Goal: Task Accomplishment & Management: Manage account settings

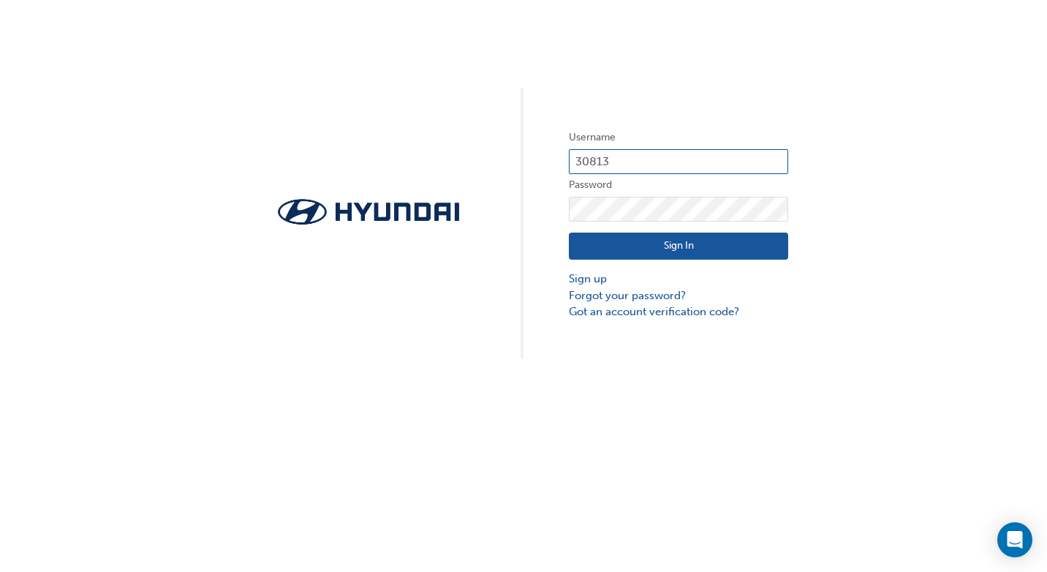
click at [676, 158] on input "30813" at bounding box center [678, 161] width 219 height 25
type input "[EMAIL_ADDRESS][DOMAIN_NAME]"
click at [692, 244] on button "Sign In" at bounding box center [678, 247] width 219 height 28
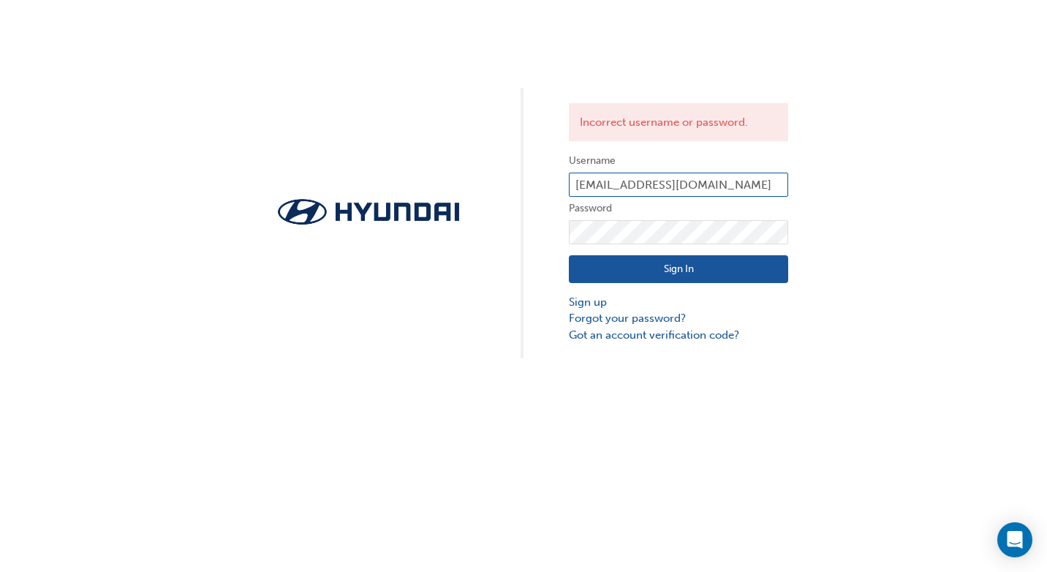
click at [766, 186] on input "[EMAIL_ADDRESS][DOMAIN_NAME]" at bounding box center [678, 185] width 219 height 25
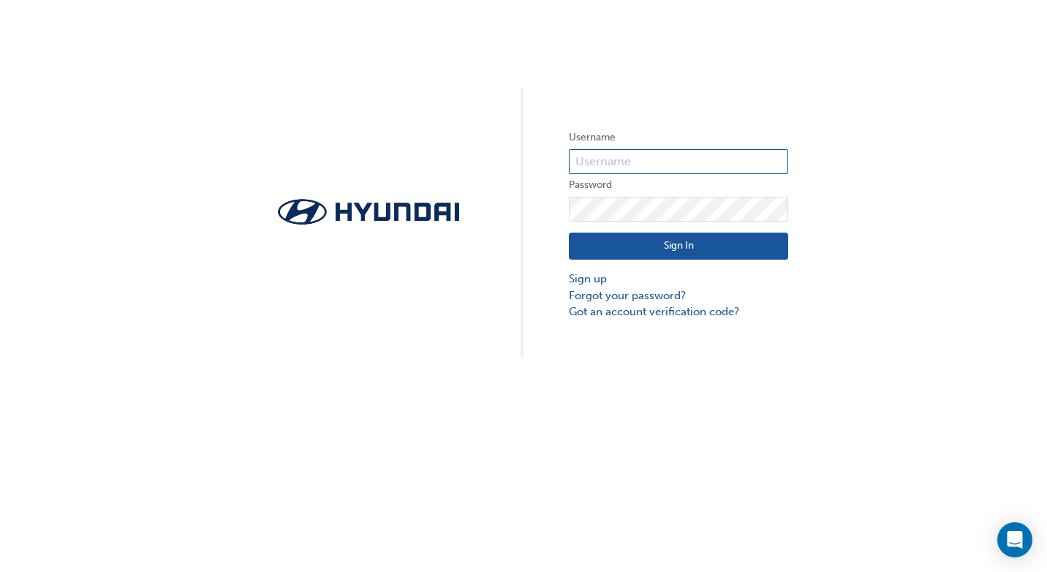
type input "[EMAIL_ADDRESS][DOMAIN_NAME]"
click at [480, 199] on div "Username lindap@centralautogroup.com.au Password Sign In Sign up Forgot your pa…" at bounding box center [523, 179] width 1047 height 358
click at [583, 242] on button "Sign In" at bounding box center [678, 247] width 219 height 28
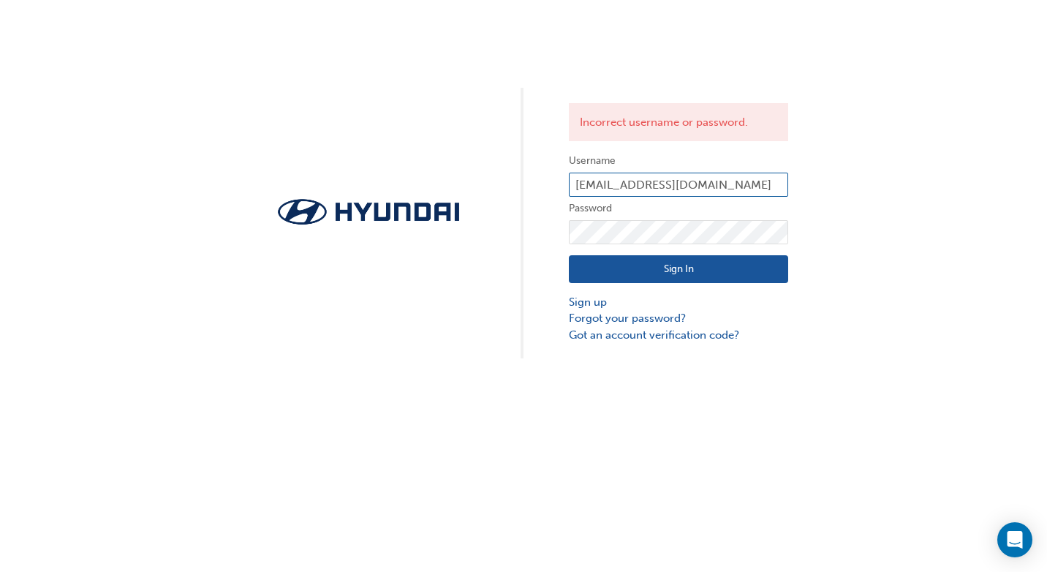
click at [763, 184] on input "[EMAIL_ADDRESS][DOMAIN_NAME]" at bounding box center [678, 185] width 219 height 25
drag, startPoint x: 763, startPoint y: 184, endPoint x: 533, endPoint y: 191, distance: 230.4
click at [533, 191] on div "Incorrect username or password. Username lindap@centralautogroup.com.au Passwor…" at bounding box center [523, 179] width 1047 height 358
type input "30813"
click at [585, 270] on button "Sign In" at bounding box center [678, 269] width 219 height 28
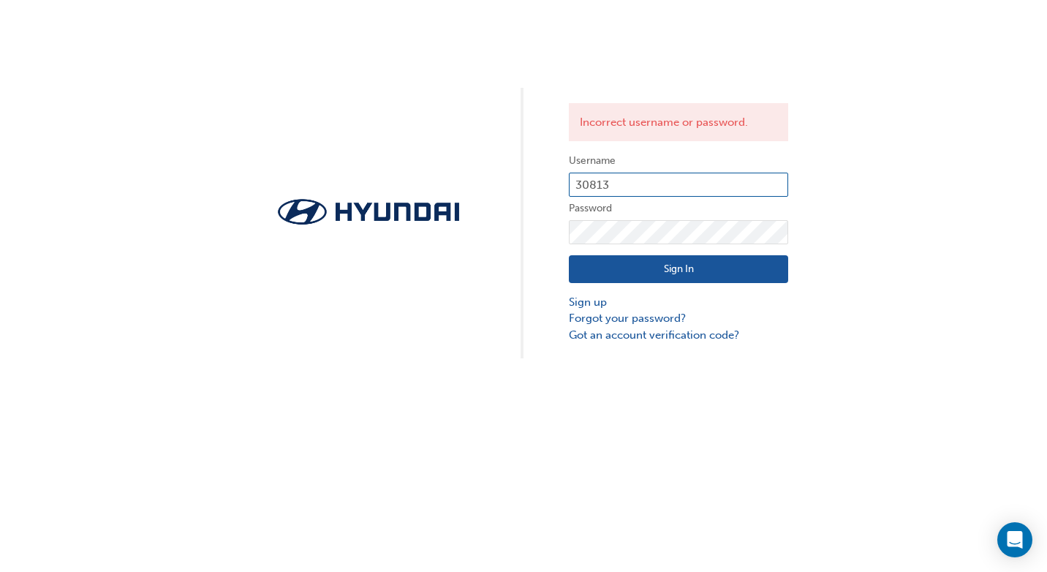
click at [622, 181] on input "30813" at bounding box center [678, 185] width 219 height 25
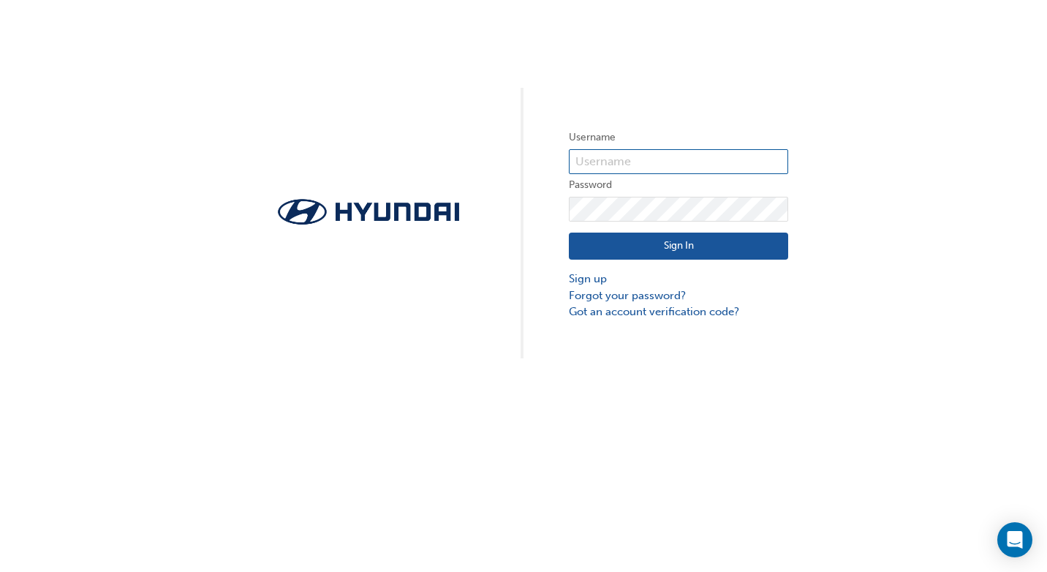
type input "30813"
click at [659, 246] on button "Sign In" at bounding box center [678, 247] width 219 height 28
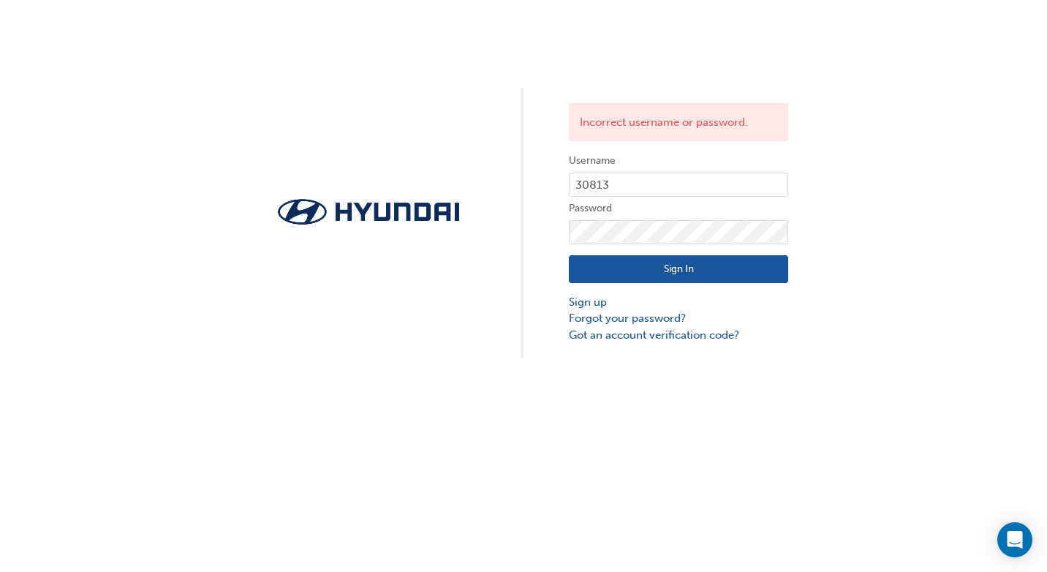
click at [960, 255] on div "Incorrect username or password. Username 30813 Password Sign In Sign up Forgot …" at bounding box center [523, 179] width 1047 height 358
click at [586, 304] on link "Sign up" at bounding box center [678, 302] width 219 height 17
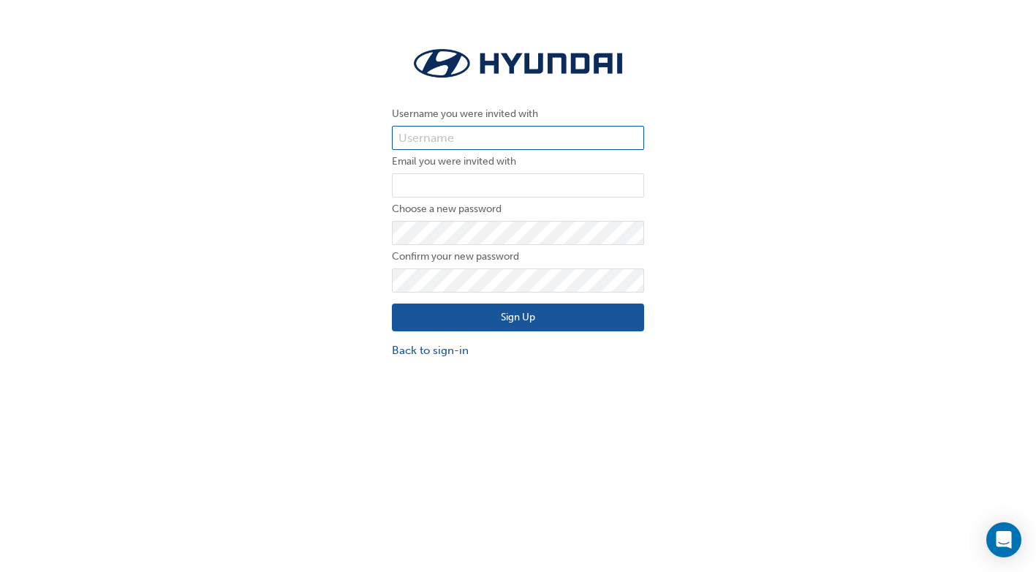
type input "30813"
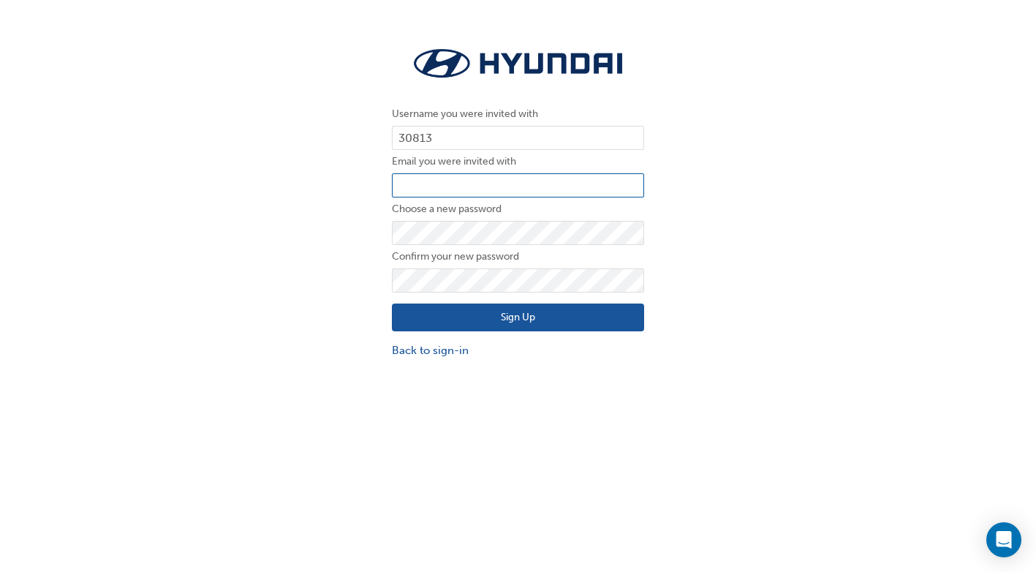
click at [476, 187] on input "email" at bounding box center [518, 185] width 252 height 25
type input "[EMAIL_ADDRESS][DOMAIN_NAME]"
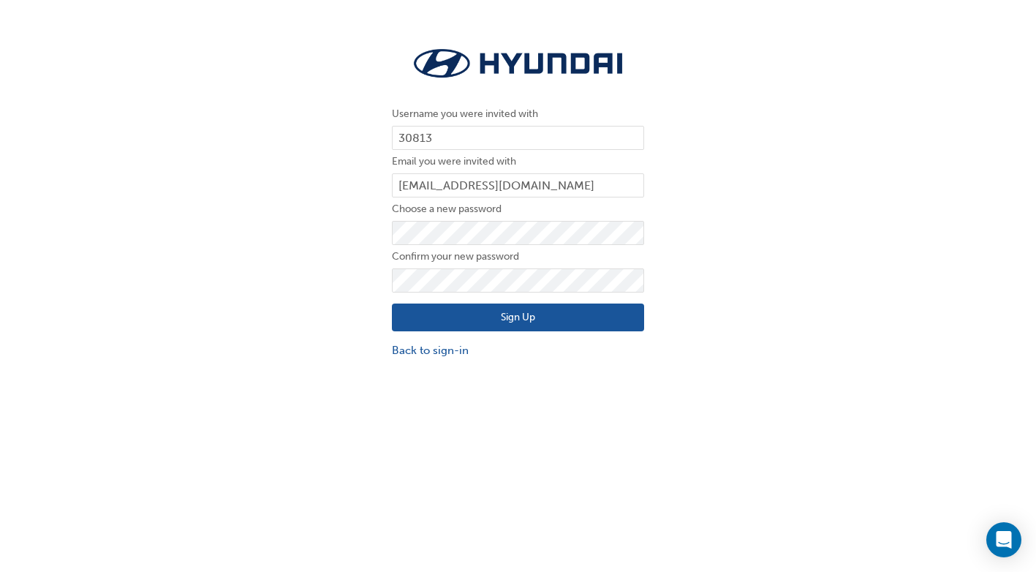
click at [415, 310] on button "Sign Up" at bounding box center [518, 317] width 252 height 28
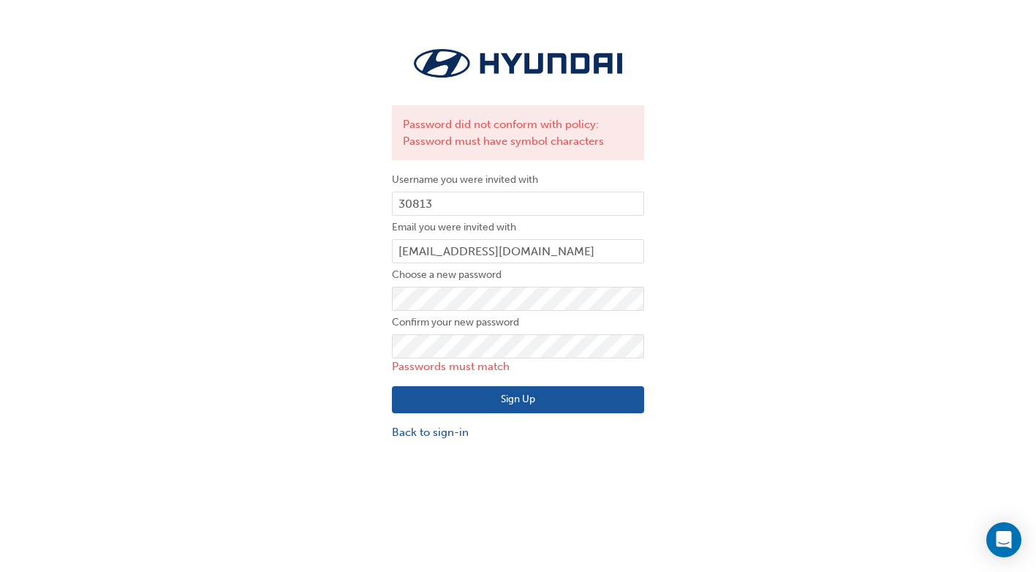
click at [828, 332] on div "Password did not conform with policy: Password must have symbol characters User…" at bounding box center [518, 242] width 1036 height 419
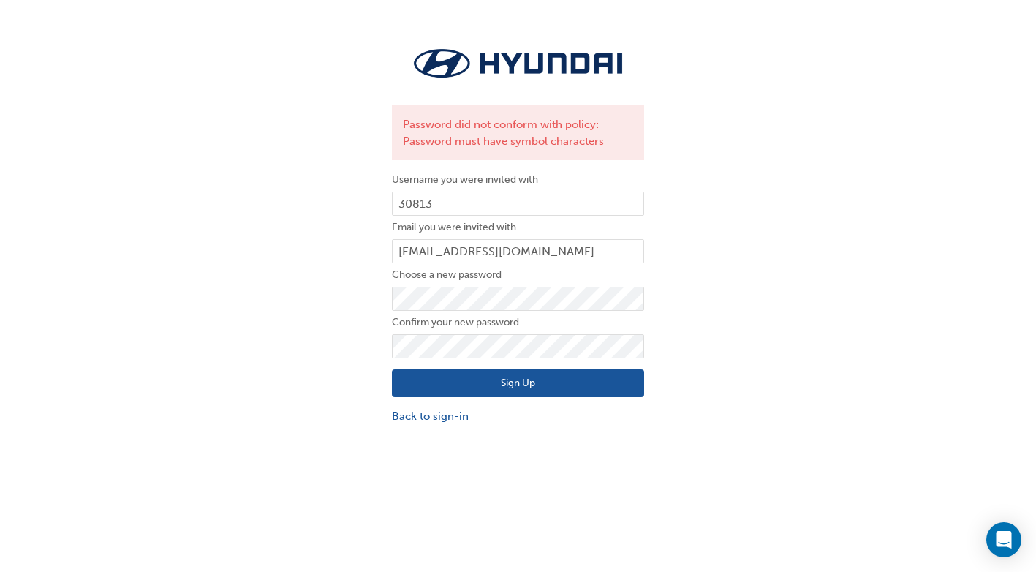
drag, startPoint x: 408, startPoint y: 385, endPoint x: 404, endPoint y: 379, distance: 7.5
click at [408, 385] on button "Sign Up" at bounding box center [518, 383] width 252 height 28
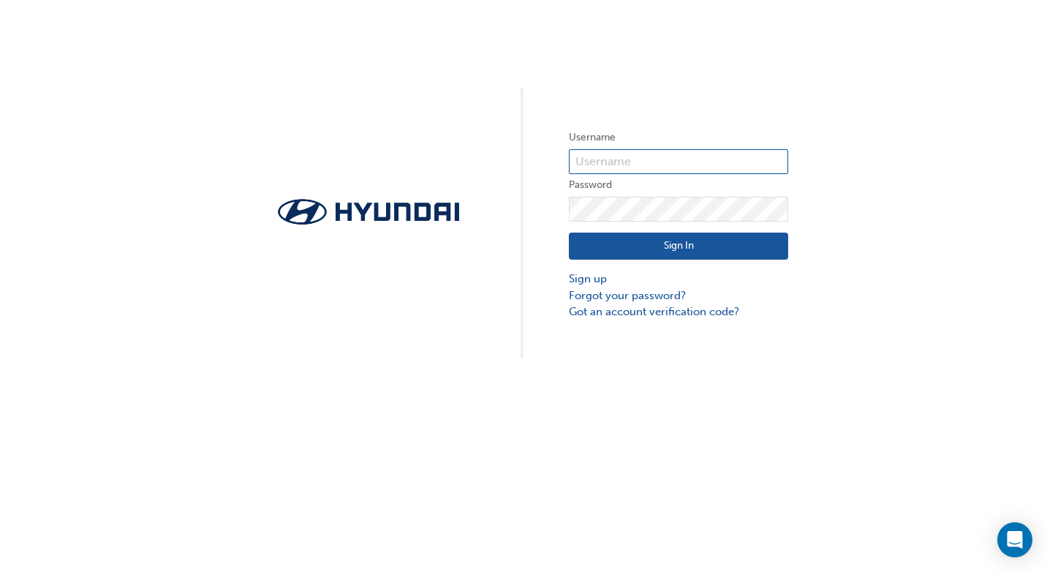
type input "30813"
click at [587, 246] on button "Sign In" at bounding box center [678, 247] width 219 height 28
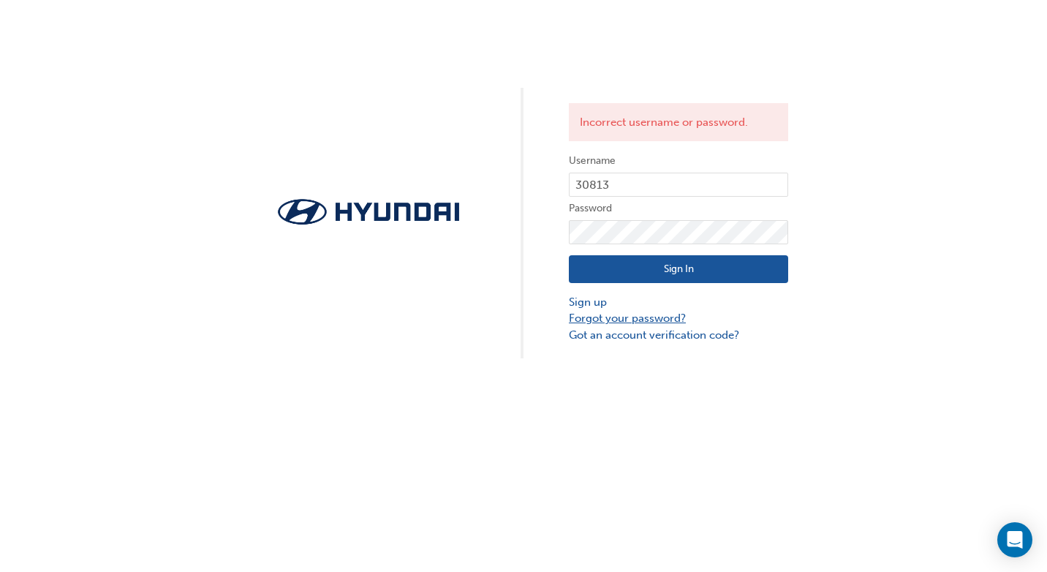
click at [639, 316] on link "Forgot your password?" at bounding box center [678, 318] width 219 height 17
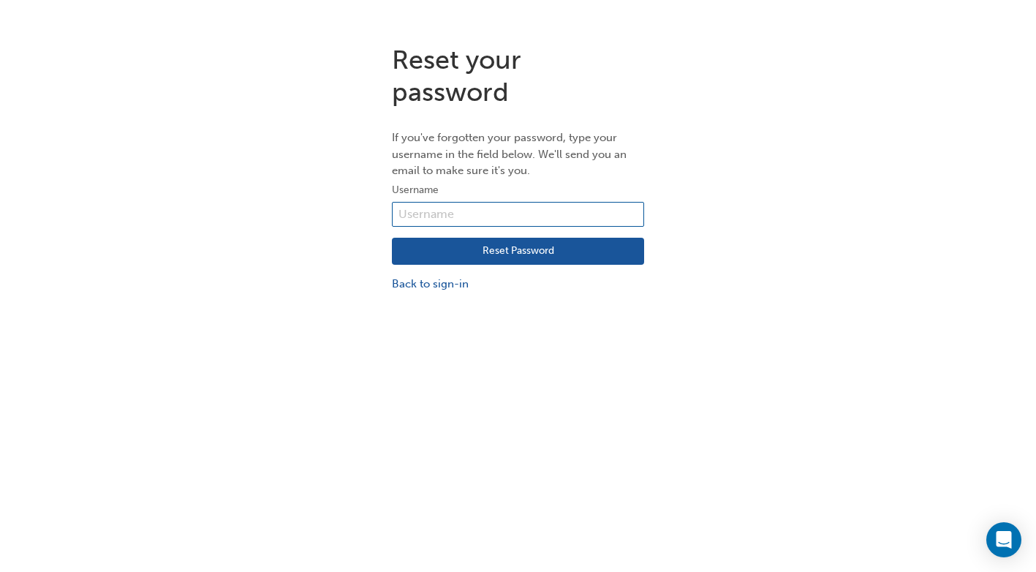
click at [454, 213] on input "text" at bounding box center [518, 214] width 252 height 25
type input "30813"
click at [507, 252] on button "Reset Password" at bounding box center [518, 252] width 252 height 28
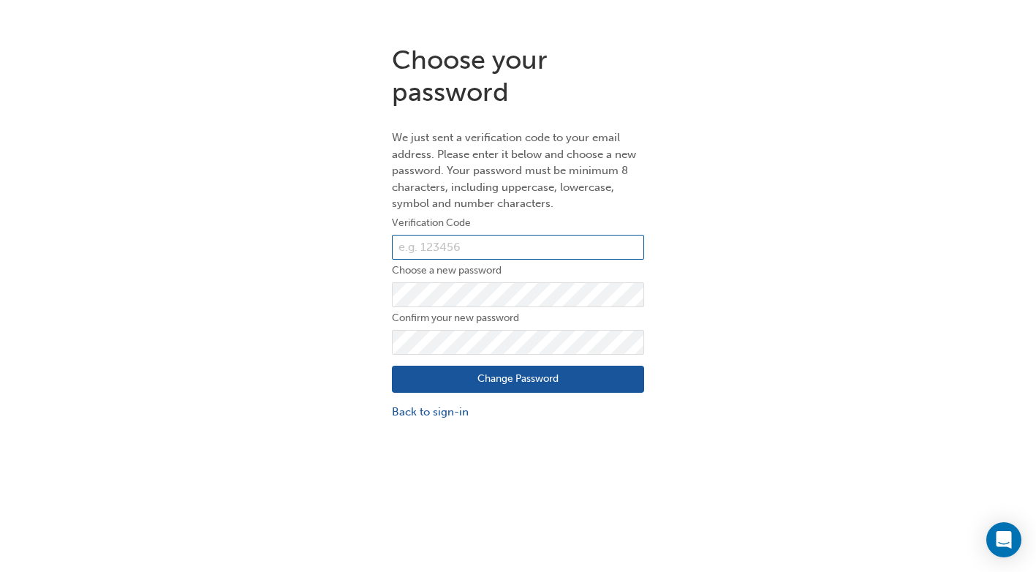
click at [445, 250] on input "text" at bounding box center [518, 247] width 252 height 25
click at [478, 242] on input "text" at bounding box center [518, 247] width 252 height 25
click at [434, 416] on link "Back to sign-in" at bounding box center [518, 412] width 252 height 17
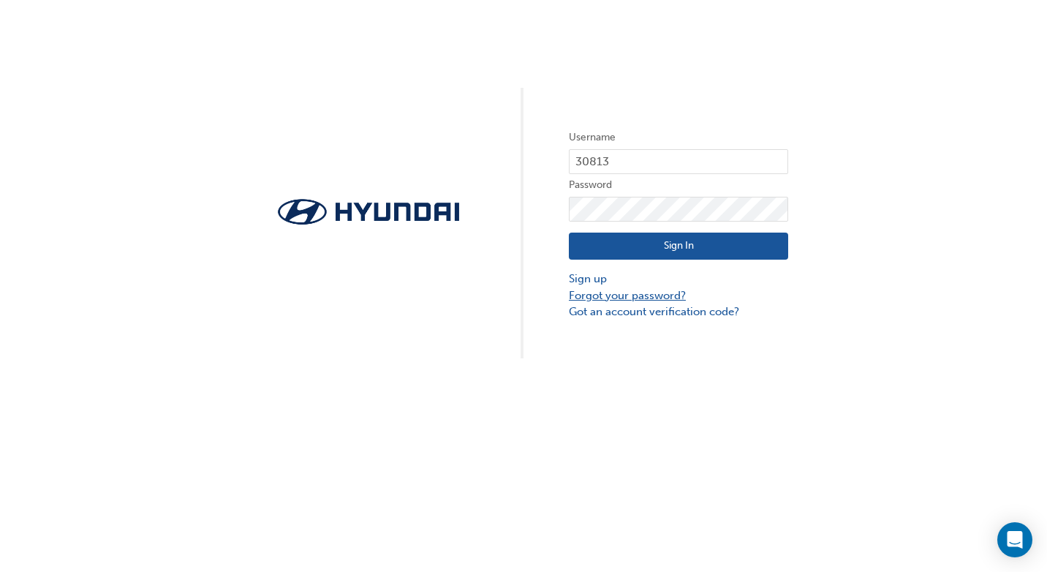
click at [647, 295] on link "Forgot your password?" at bounding box center [678, 295] width 219 height 17
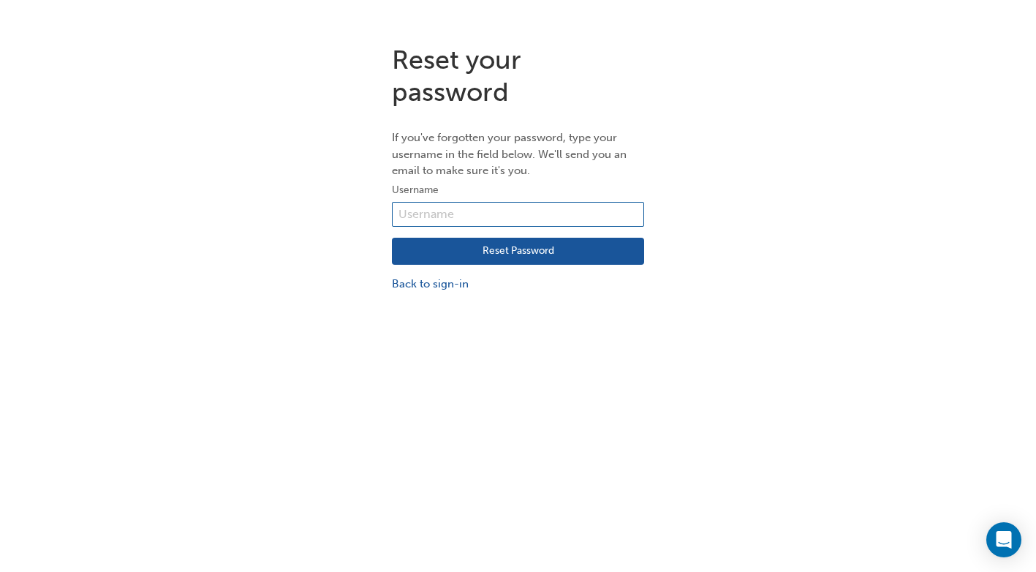
click at [455, 219] on input "text" at bounding box center [518, 214] width 252 height 25
type input "30813"
click at [501, 253] on button "Reset Password" at bounding box center [518, 252] width 252 height 28
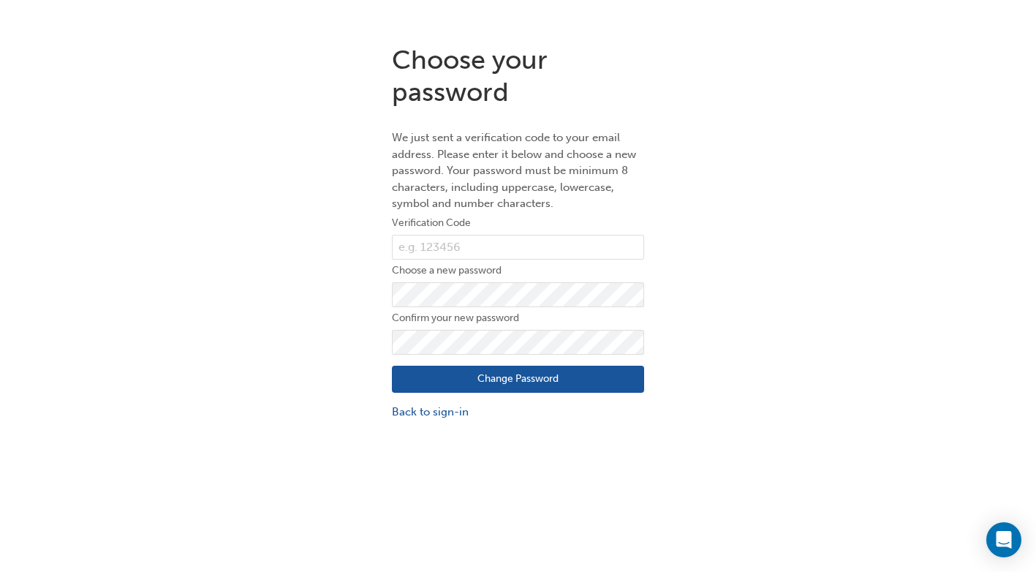
click at [393, 329] on form "Verification Code Choose a new password Confirm your new password Change Passwo…" at bounding box center [518, 316] width 252 height 205
click at [413, 371] on button "Change Password" at bounding box center [518, 380] width 252 height 28
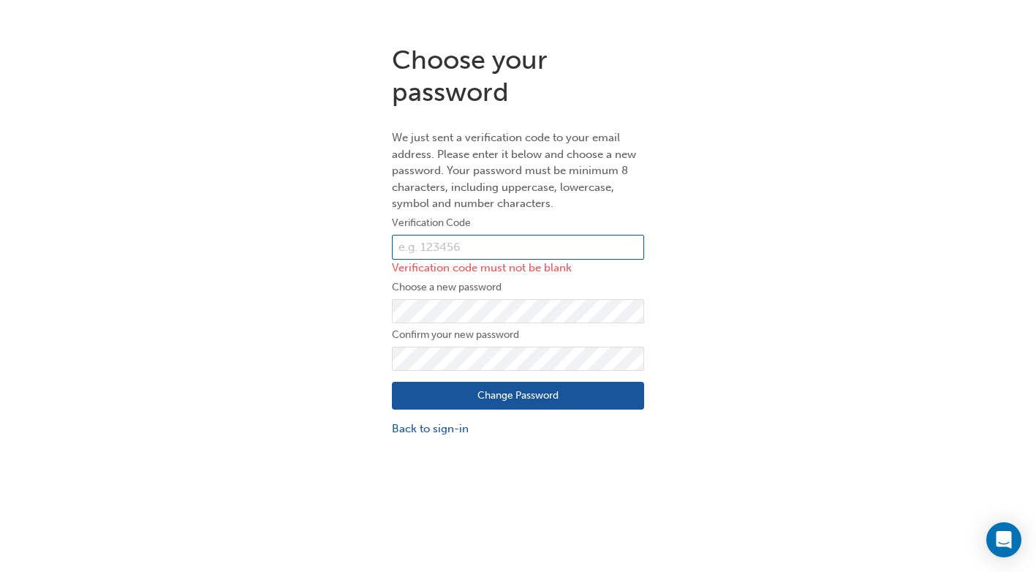
click at [442, 243] on input "text" at bounding box center [518, 247] width 252 height 25
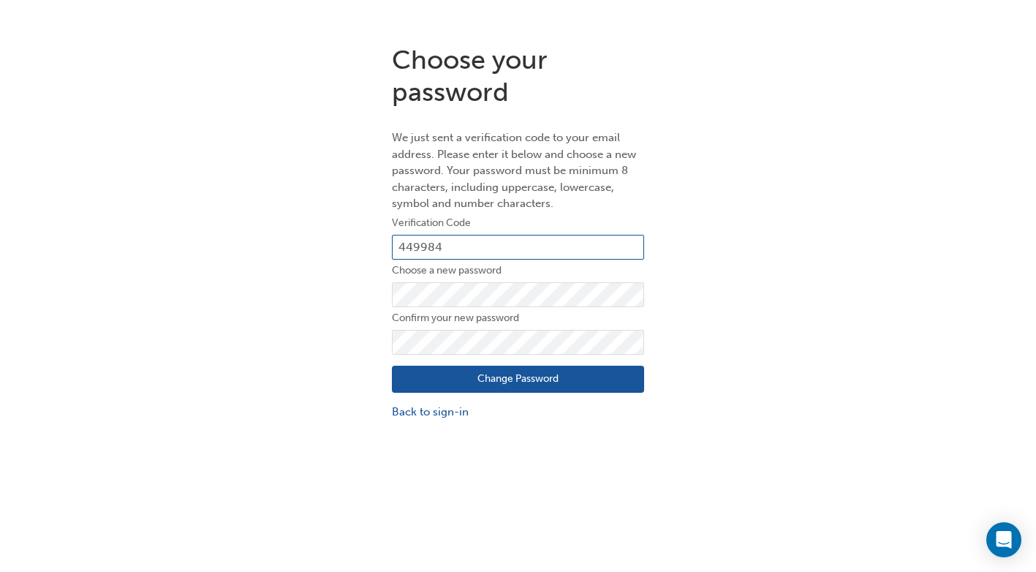
type input "449984"
click at [487, 379] on button "Change Password" at bounding box center [518, 380] width 252 height 28
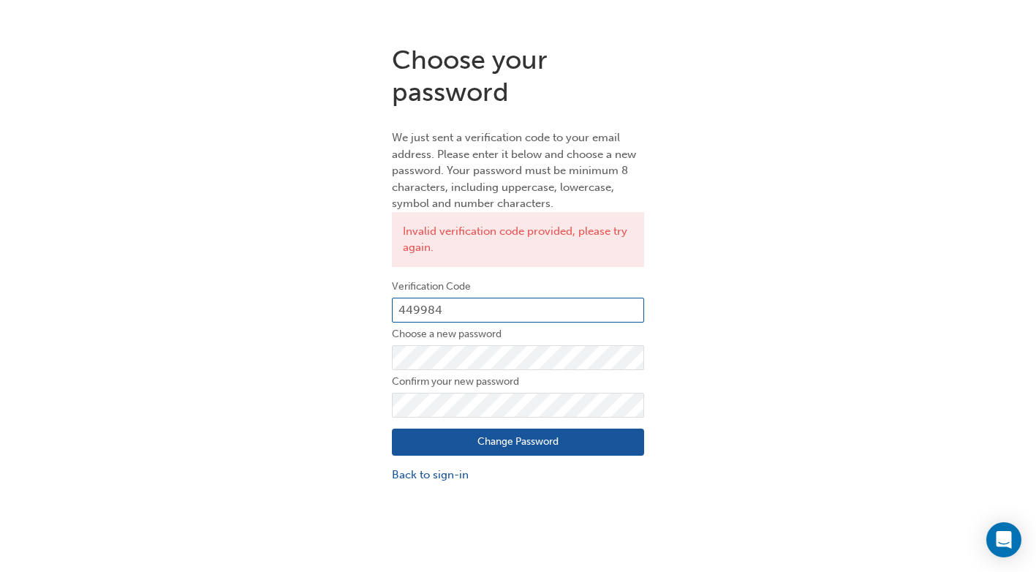
drag, startPoint x: 458, startPoint y: 310, endPoint x: 372, endPoint y: 310, distance: 85.5
click at [372, 310] on div "Choose your password We just sent a verification code to your email address. Pl…" at bounding box center [518, 263] width 1036 height 461
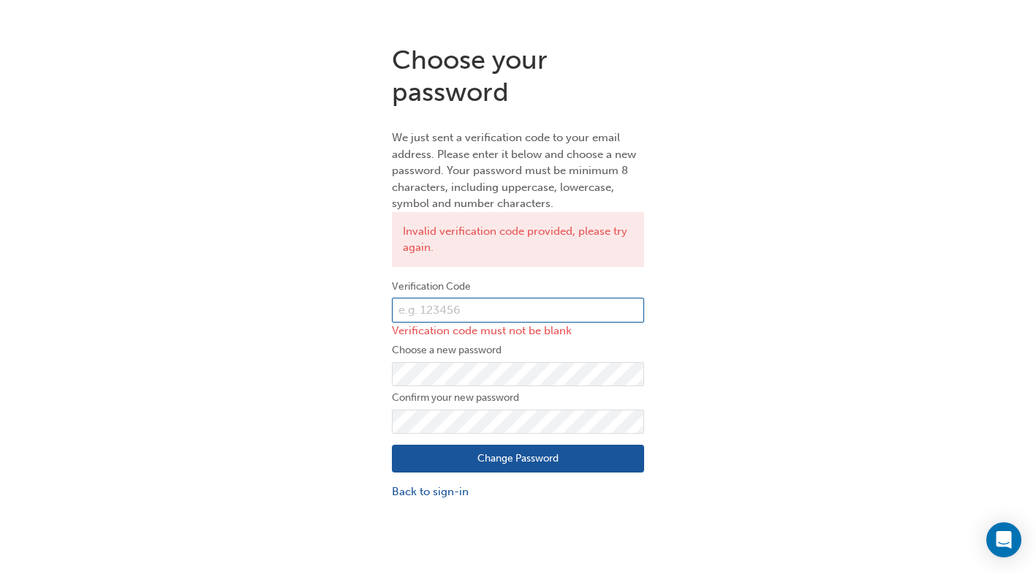
click at [480, 308] on input "text" at bounding box center [518, 310] width 252 height 25
paste input "056769"
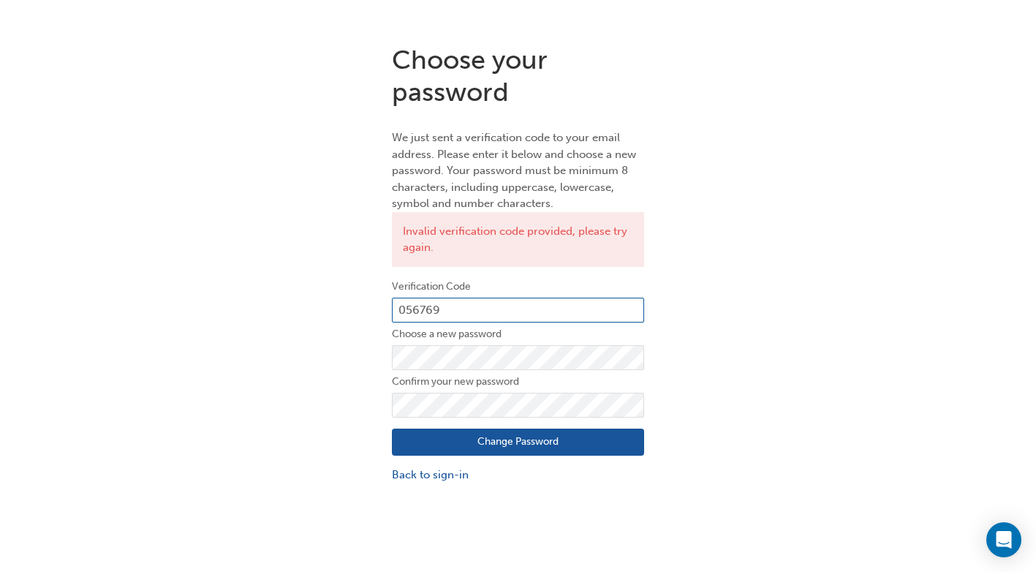
type input "056769"
click at [514, 444] on button "Change Password" at bounding box center [518, 442] width 252 height 28
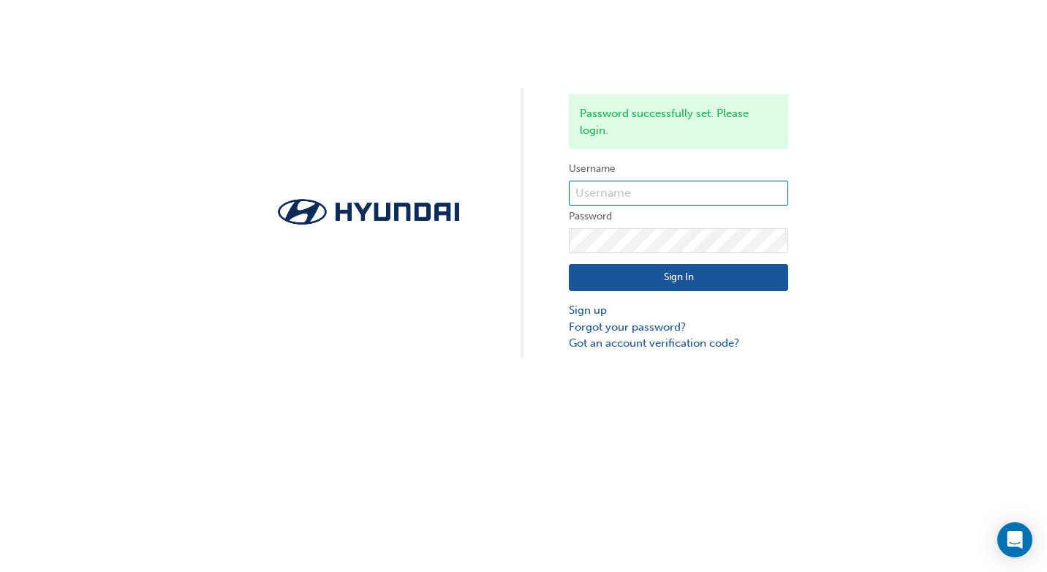
type input "30813"
click at [671, 279] on button "Sign In" at bounding box center [678, 278] width 219 height 28
